Goal: Communication & Community: Answer question/provide support

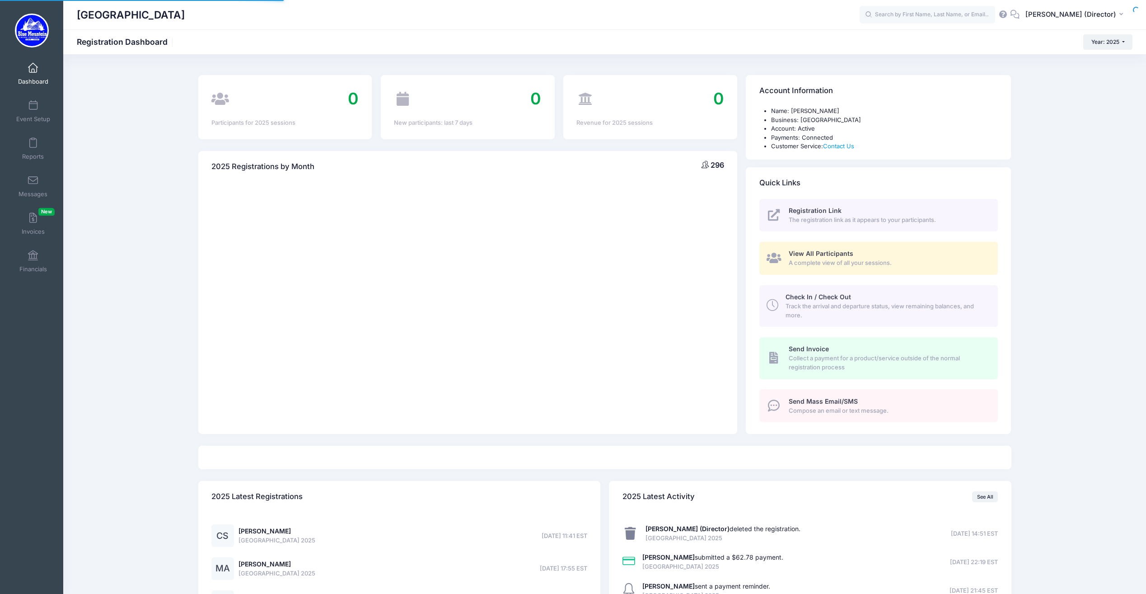
select select
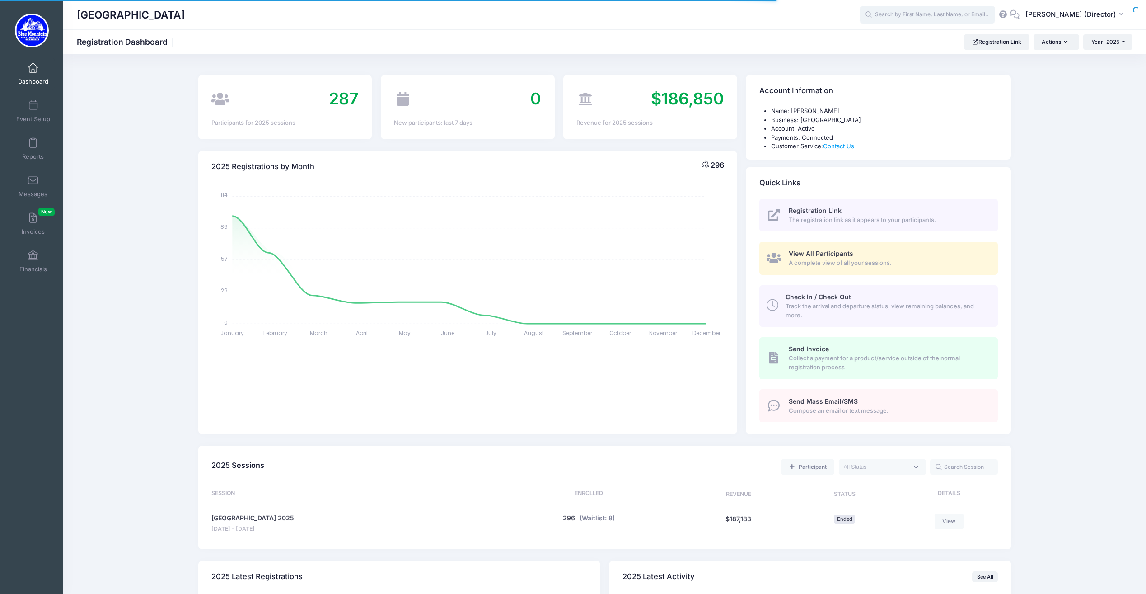
click at [905, 19] on input "text" at bounding box center [928, 15] width 136 height 18
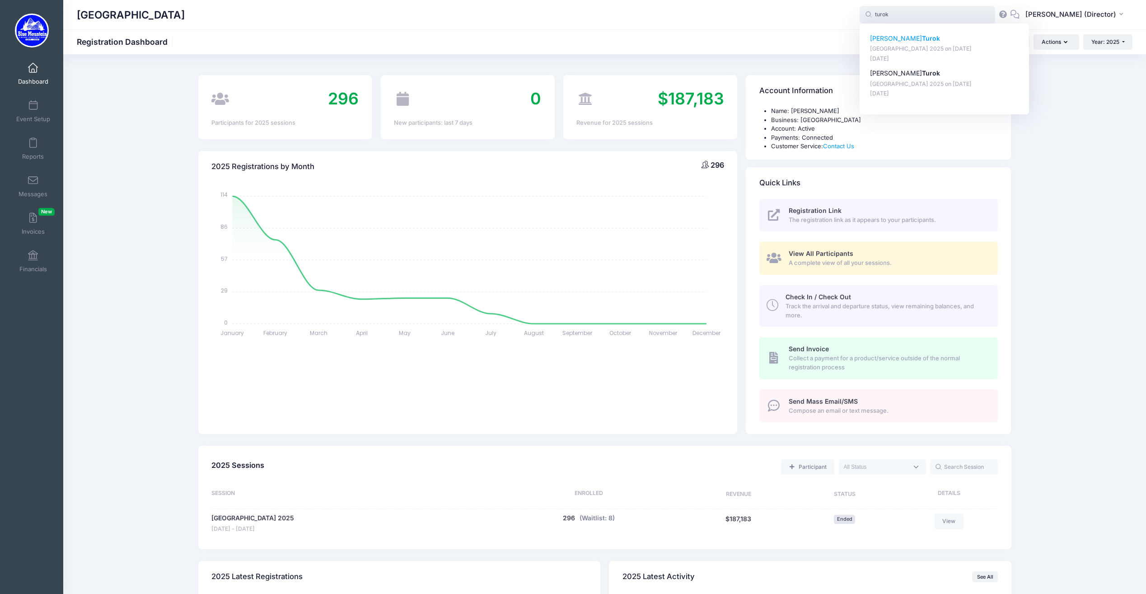
click at [909, 43] on p "Benjamin Turok" at bounding box center [944, 38] width 149 height 9
type input "Benjamin Turok (Blue Mountain Cross Country Camp 2025, Aug-17, 2025)"
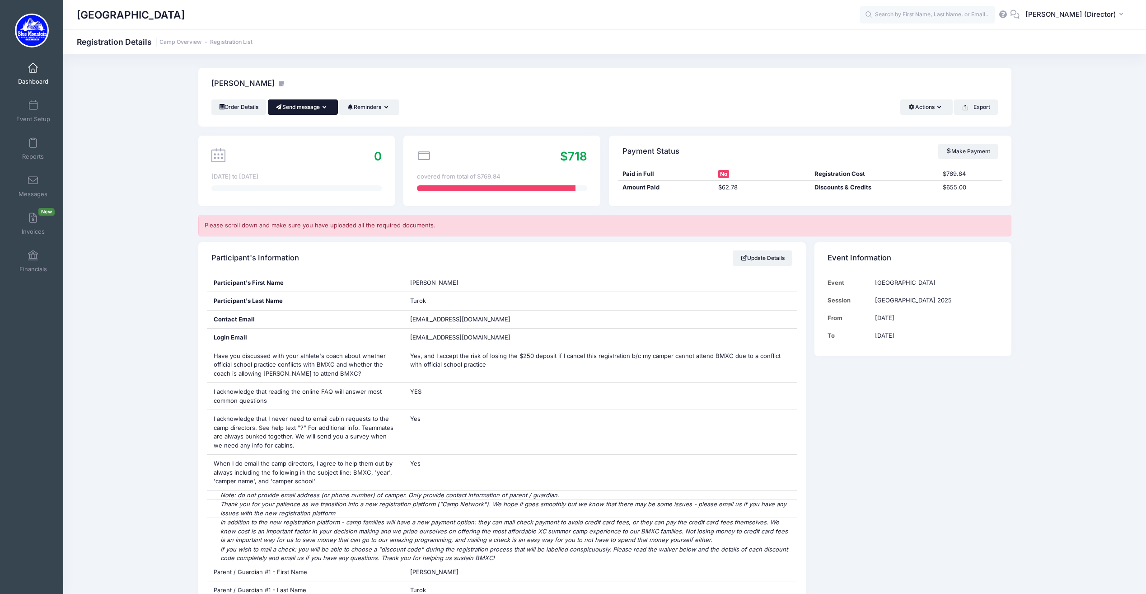
click at [299, 111] on button "Send message" at bounding box center [303, 106] width 70 height 15
click at [319, 148] on link "Send SMS" at bounding box center [309, 146] width 55 height 17
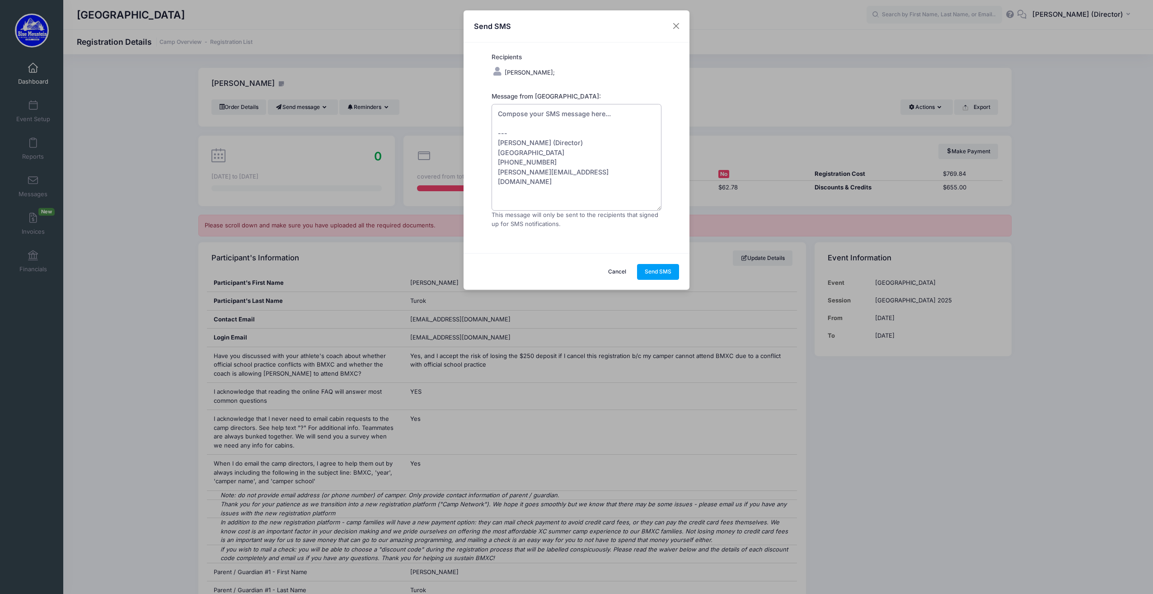
click at [530, 127] on textarea "Compose your SMS message here... --- Ken Crawford (Director) Blue Mountain Cros…" at bounding box center [577, 157] width 170 height 107
click at [584, 132] on textarea "Hello, You are getting this text because you have a balance due for BMXC 2025. …" at bounding box center [577, 157] width 170 height 107
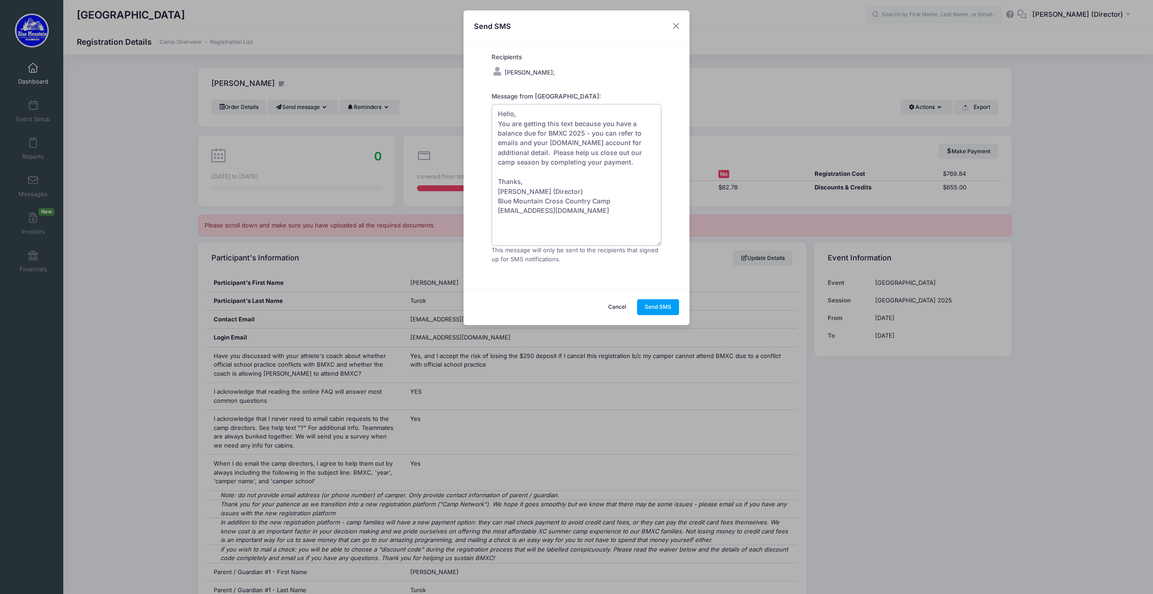
drag, startPoint x: 658, startPoint y: 209, endPoint x: 663, endPoint y: 244, distance: 35.6
click at [663, 244] on form "Recipients Turok, Benjamin; Message from Blue Mountain Cross Country Camp:" at bounding box center [576, 164] width 178 height 225
click at [515, 141] on textarea "Hello, You are getting this text because you have a balance due for BMXC 2025 -…" at bounding box center [577, 175] width 170 height 142
click at [637, 163] on textarea "Hello, You are getting this text because you have a balance due for BMXC 2025 -…" at bounding box center [577, 175] width 170 height 142
type textarea "Hello, You are getting this text because you have a balance due for BMXC 2025 -…"
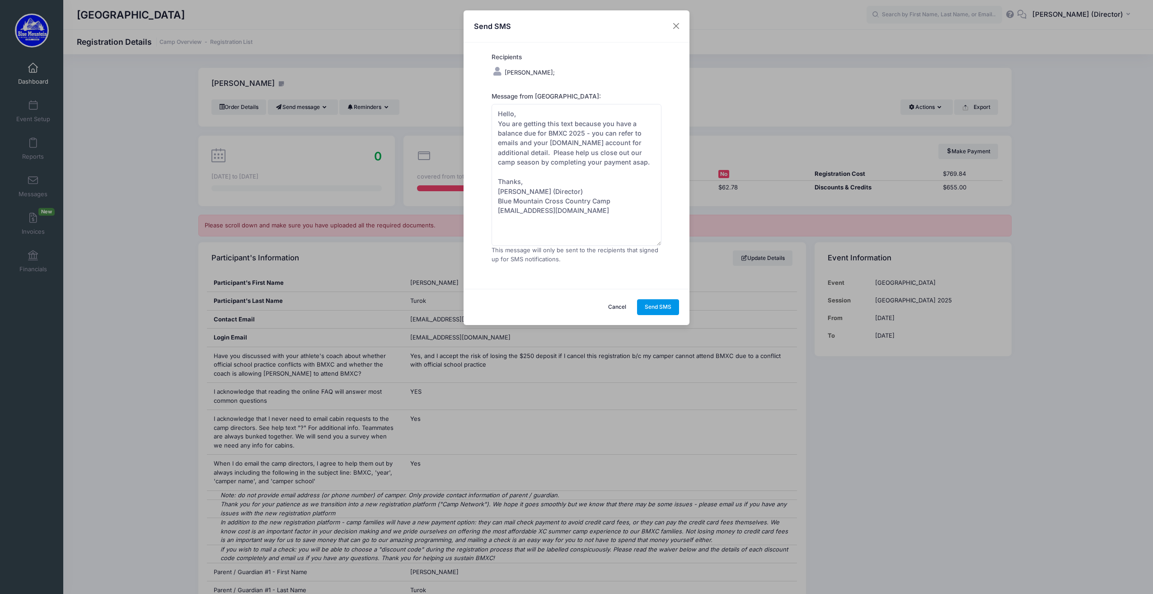
click at [659, 306] on button "Send SMS" at bounding box center [658, 306] width 42 height 15
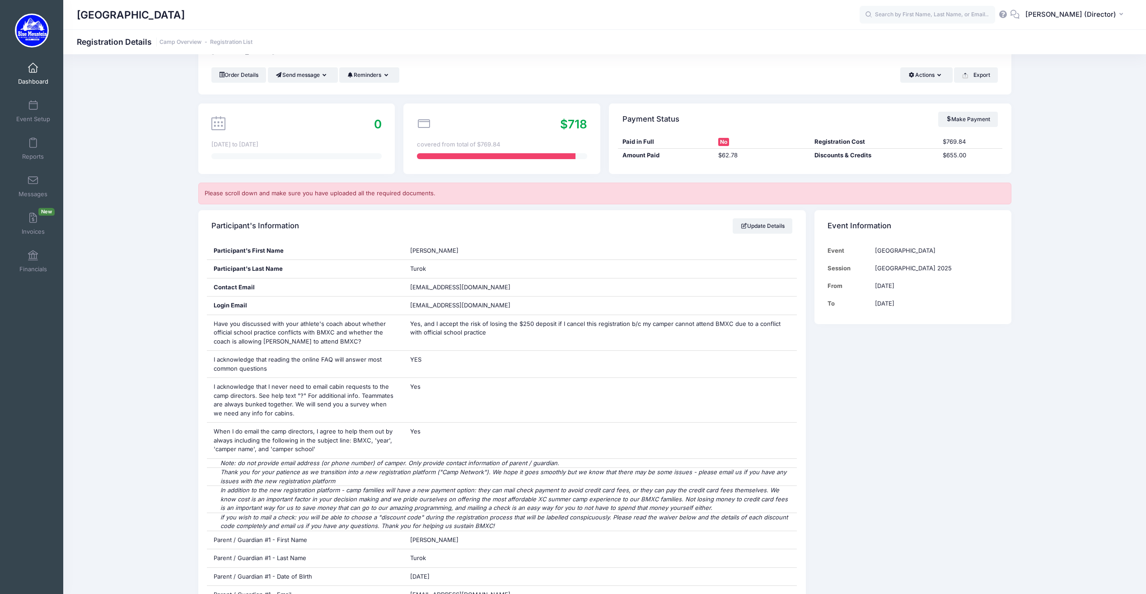
scroll to position [45, 0]
